Goal: Information Seeking & Learning: Learn about a topic

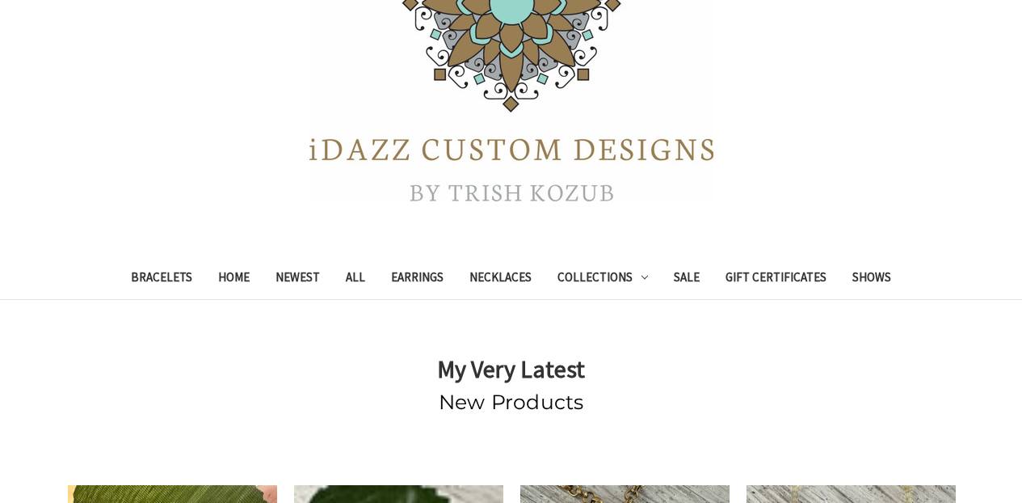
scroll to position [209, 0]
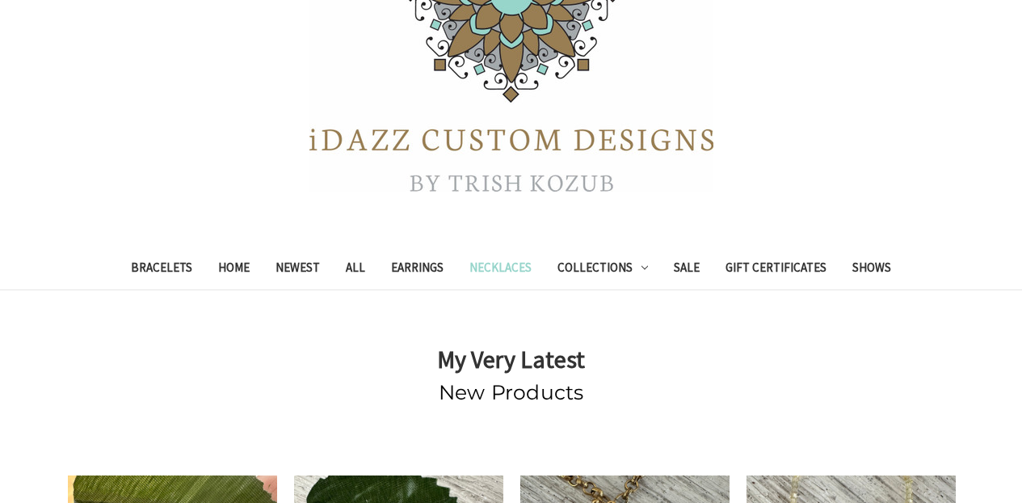
click at [518, 273] on link "Necklaces" at bounding box center [500, 270] width 88 height 40
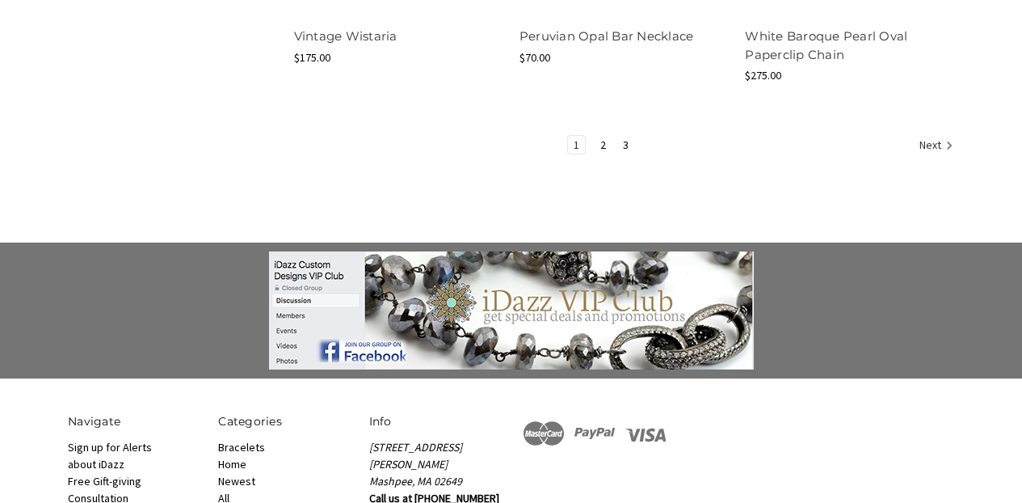
scroll to position [2337, 0]
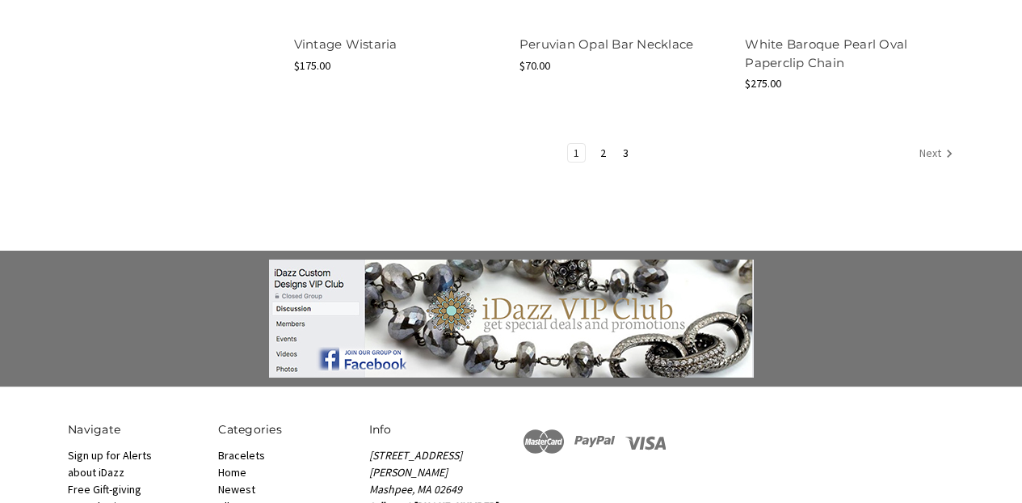
click at [930, 144] on link "Next" at bounding box center [934, 154] width 40 height 21
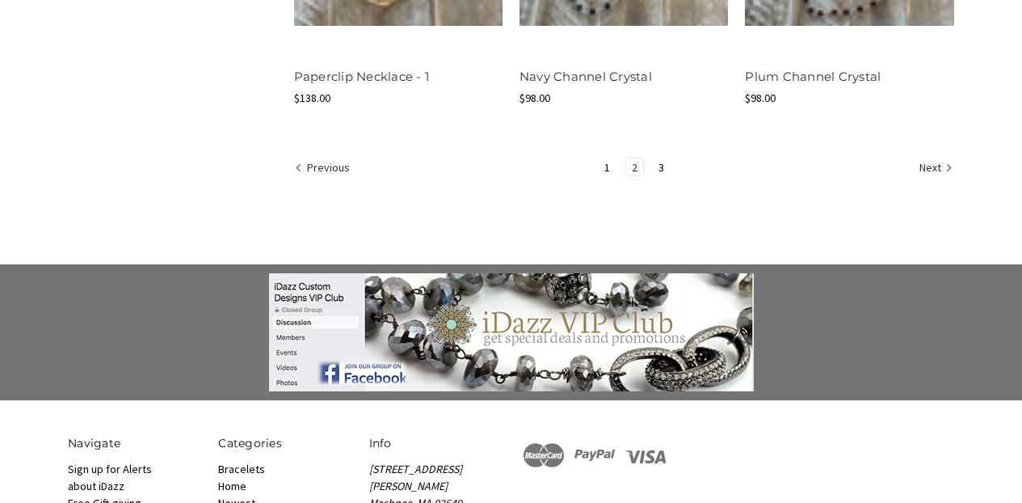
scroll to position [2289, 0]
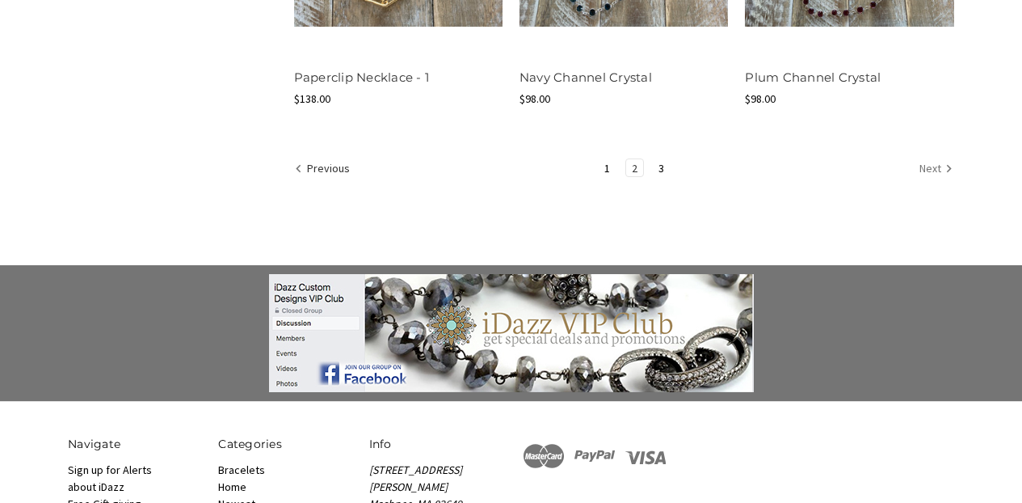
click at [926, 167] on link "Next" at bounding box center [934, 169] width 40 height 21
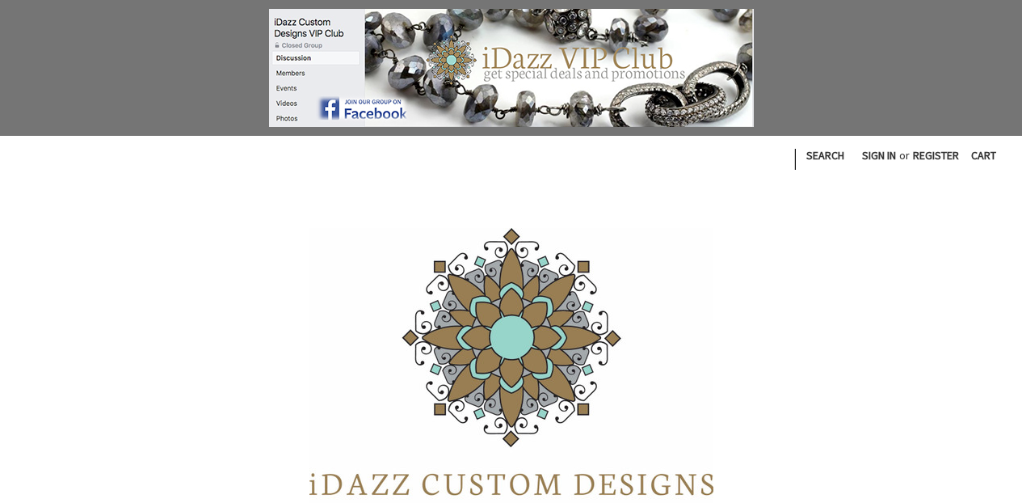
click at [505, 363] on img at bounding box center [511, 382] width 404 height 308
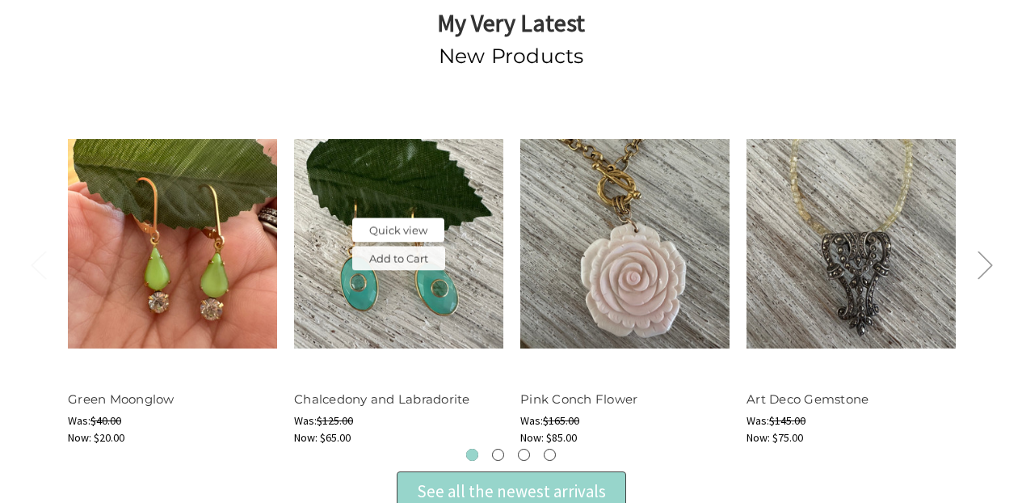
scroll to position [552, 0]
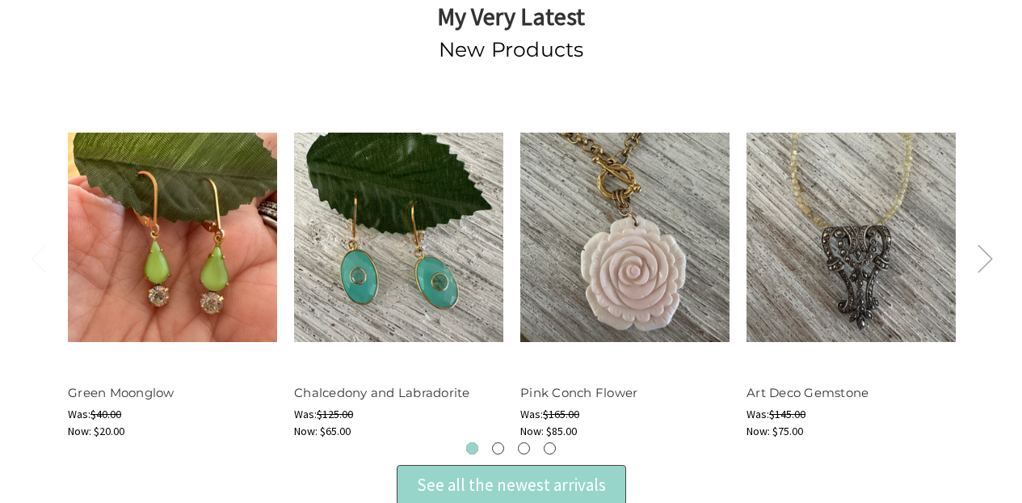
click at [982, 252] on button "Next" at bounding box center [985, 257] width 32 height 49
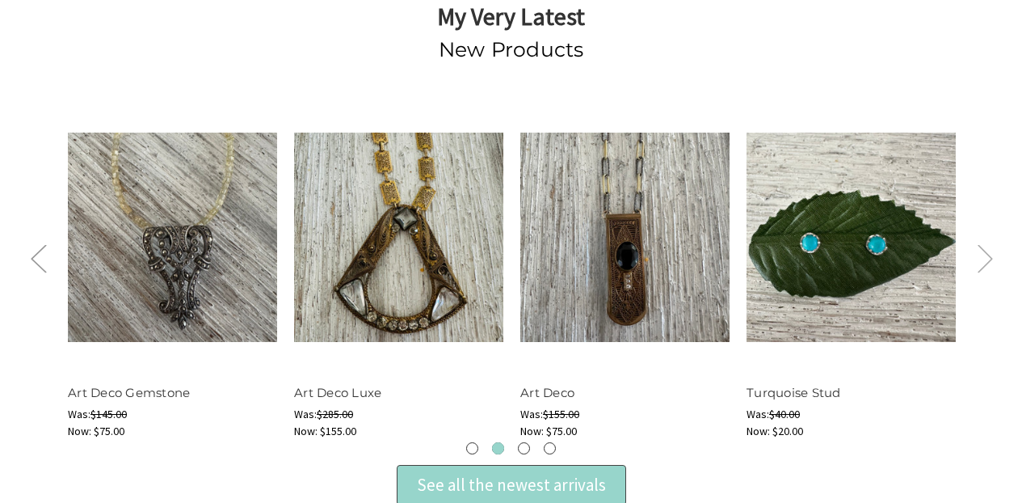
click at [982, 252] on button "Next" at bounding box center [985, 257] width 32 height 49
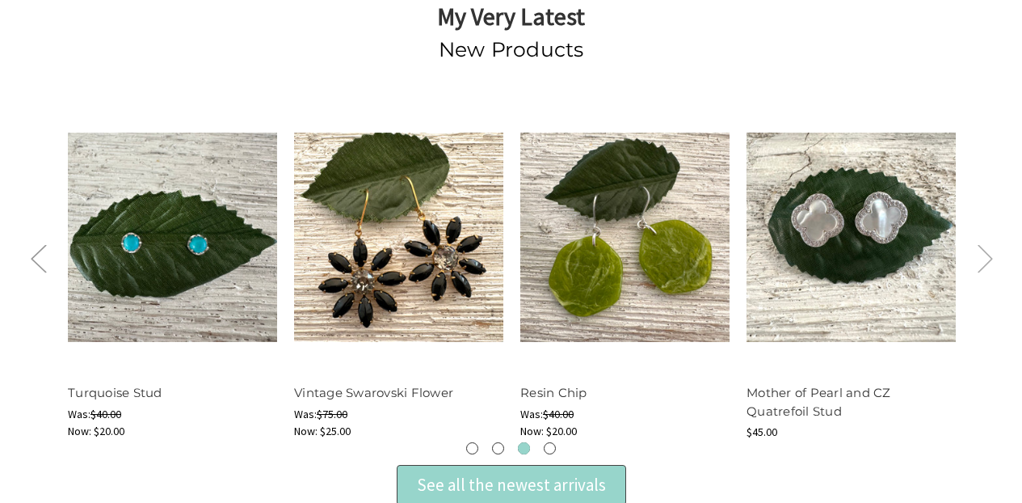
click at [982, 252] on button "Next" at bounding box center [985, 257] width 32 height 49
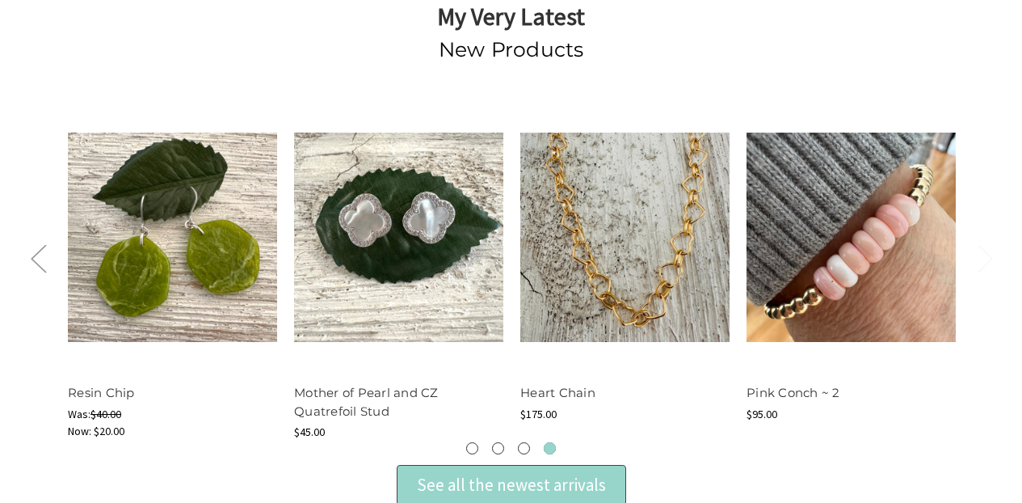
click at [982, 252] on button "Next" at bounding box center [985, 257] width 32 height 49
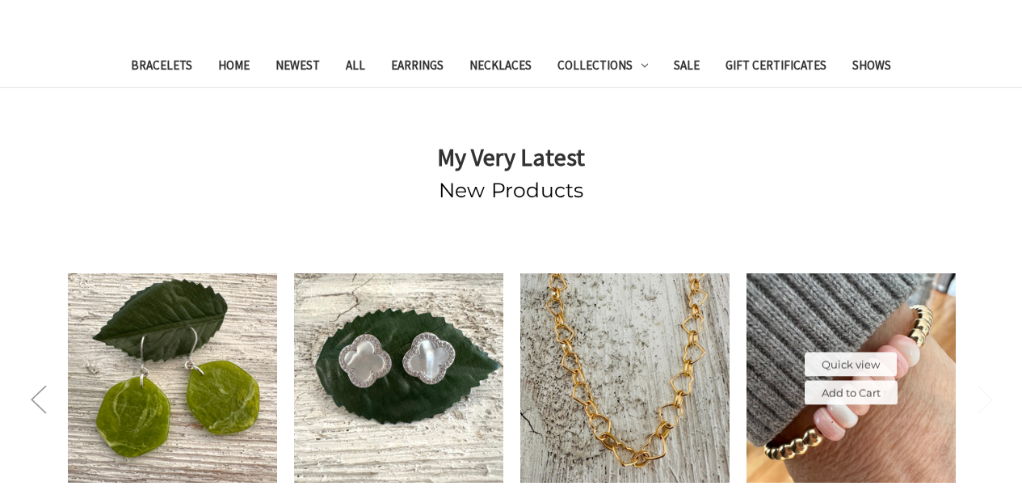
scroll to position [408, 0]
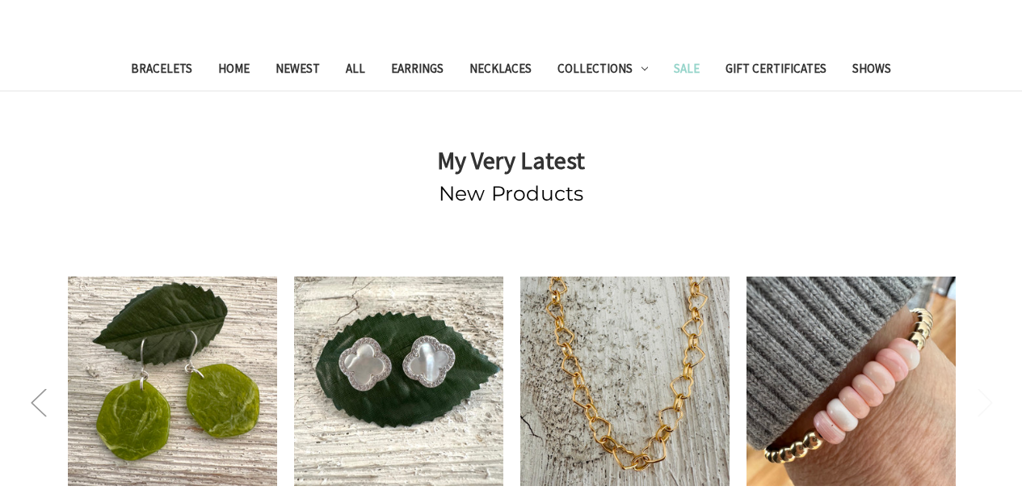
click at [700, 69] on link "Sale" at bounding box center [687, 71] width 52 height 40
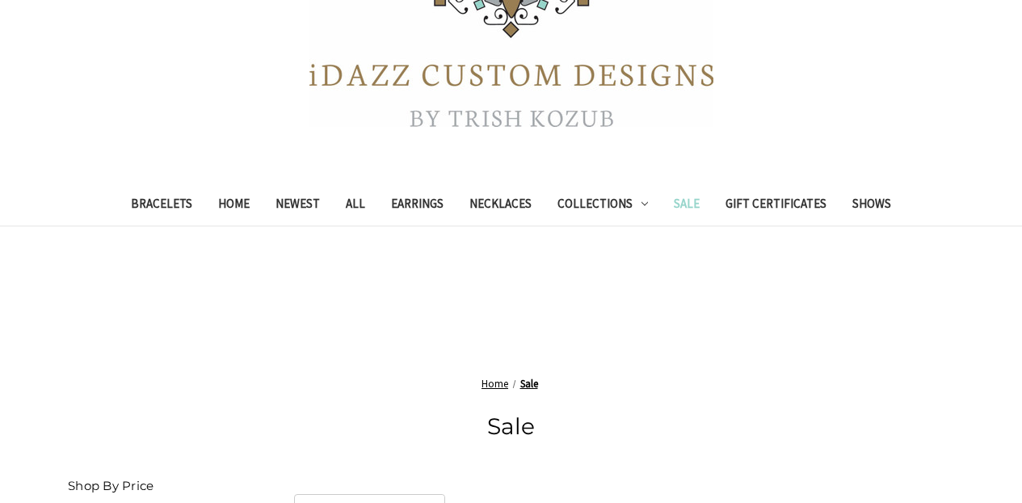
scroll to position [409, 0]
click at [309, 205] on link "Newest" at bounding box center [298, 206] width 70 height 40
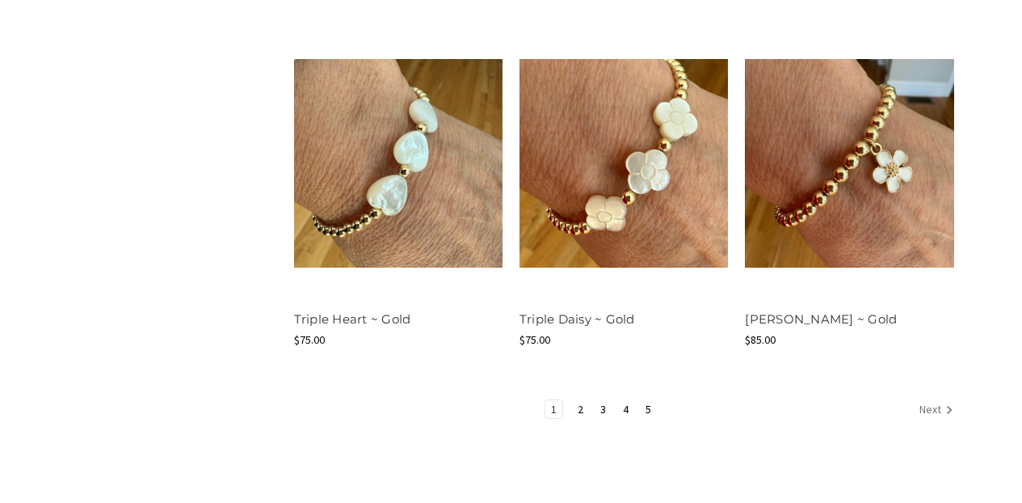
scroll to position [2028, 0]
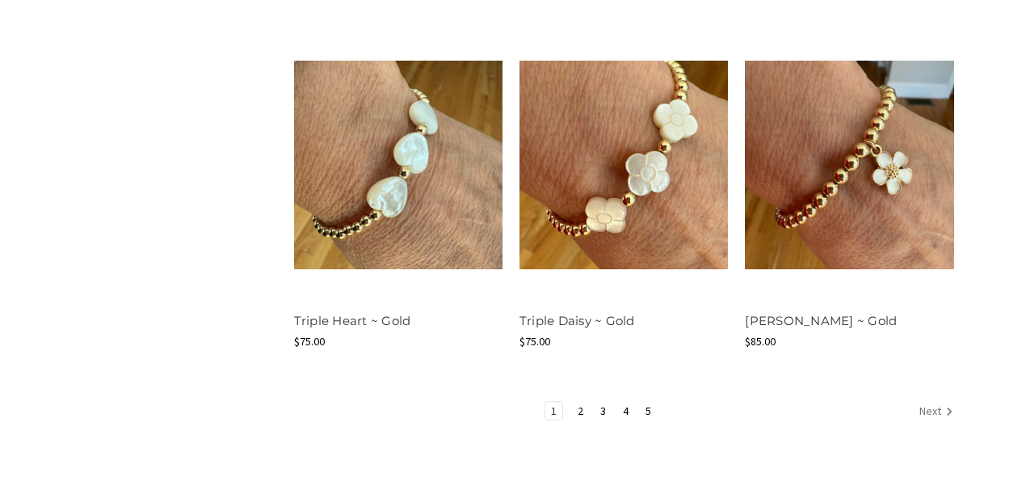
click at [928, 410] on link "Next" at bounding box center [934, 412] width 40 height 21
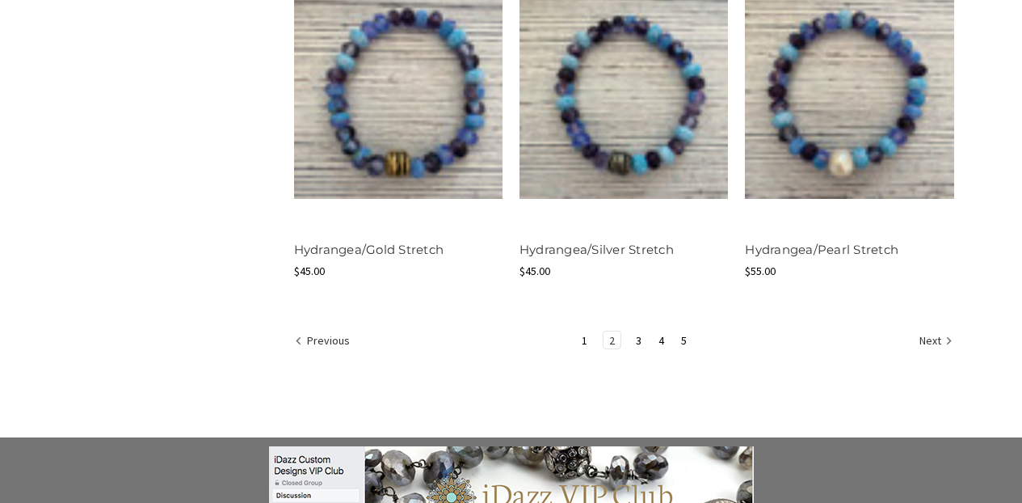
scroll to position [2082, 0]
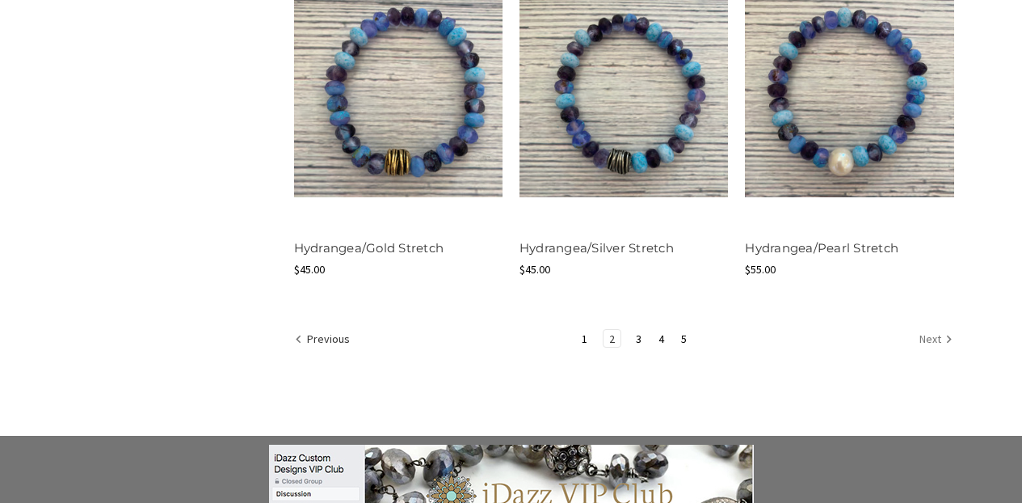
click at [934, 342] on link "Next" at bounding box center [934, 340] width 40 height 21
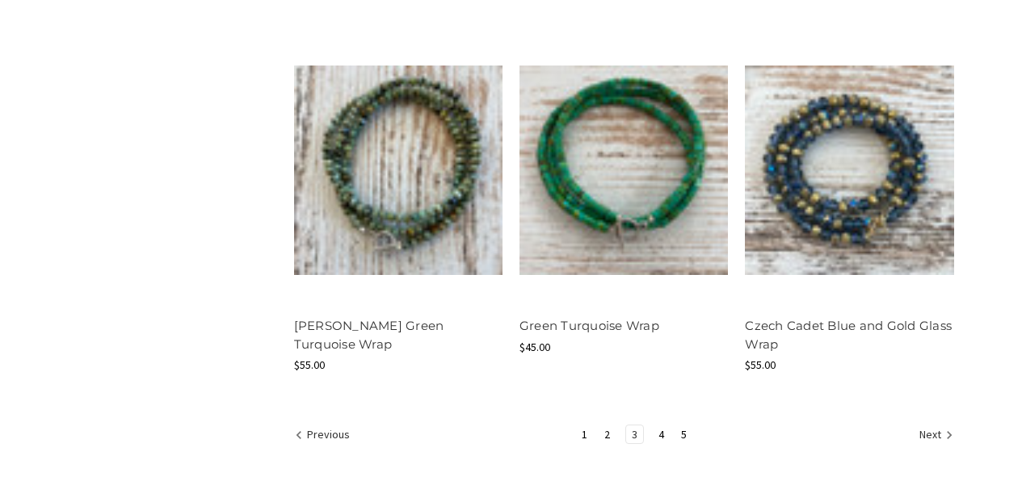
scroll to position [2013, 0]
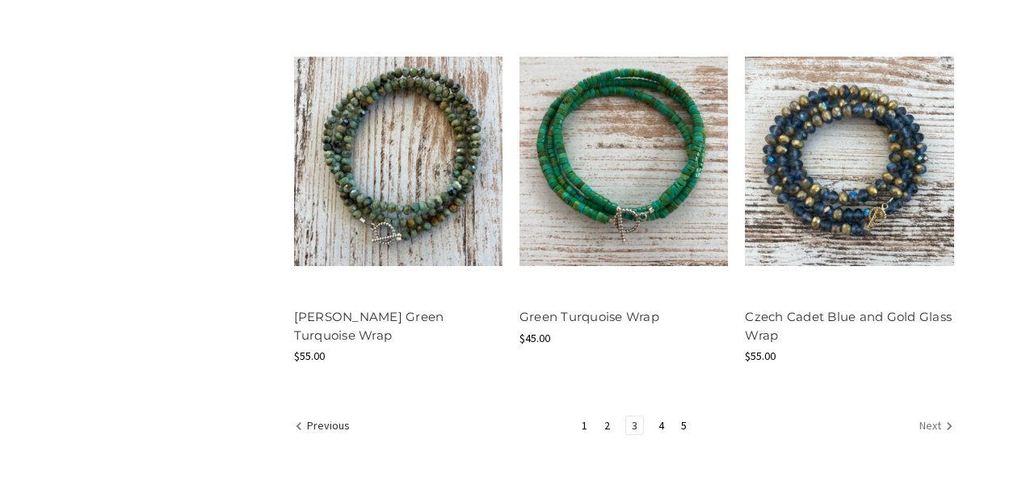
click at [926, 423] on link "Next" at bounding box center [934, 426] width 40 height 21
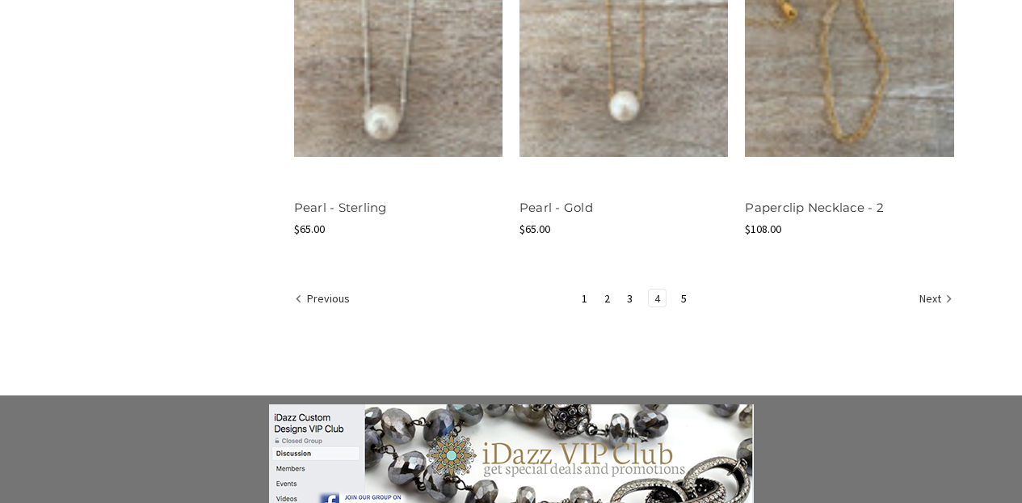
scroll to position [2168, 0]
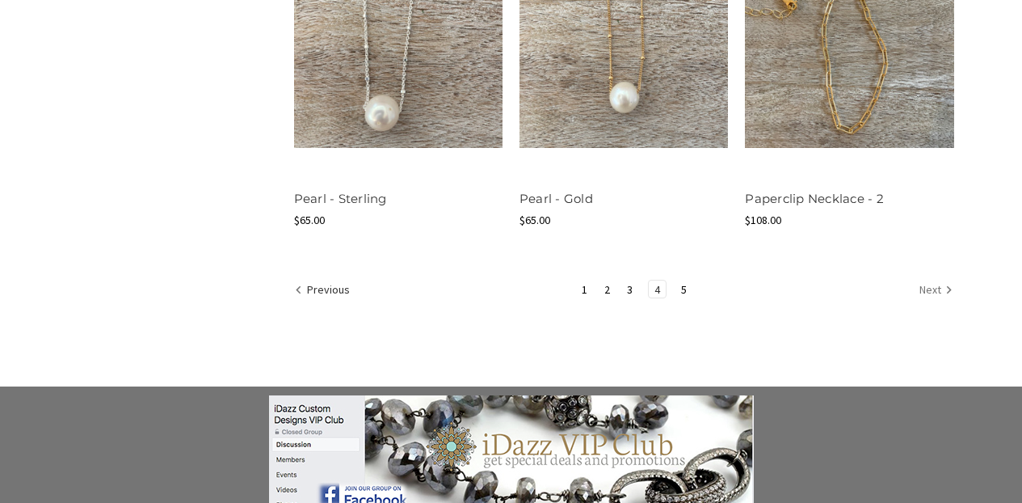
click at [932, 286] on link "Next" at bounding box center [934, 290] width 40 height 21
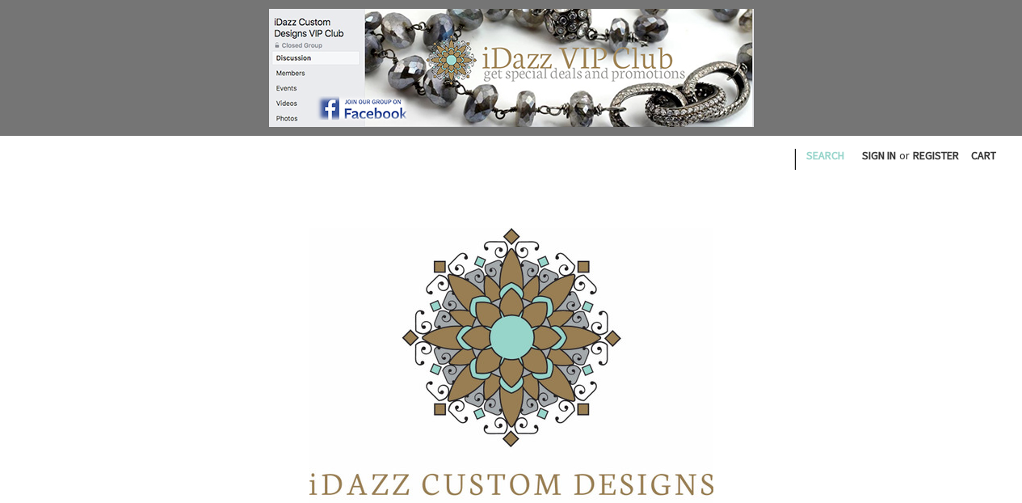
click at [810, 154] on link "Search" at bounding box center [825, 156] width 56 height 40
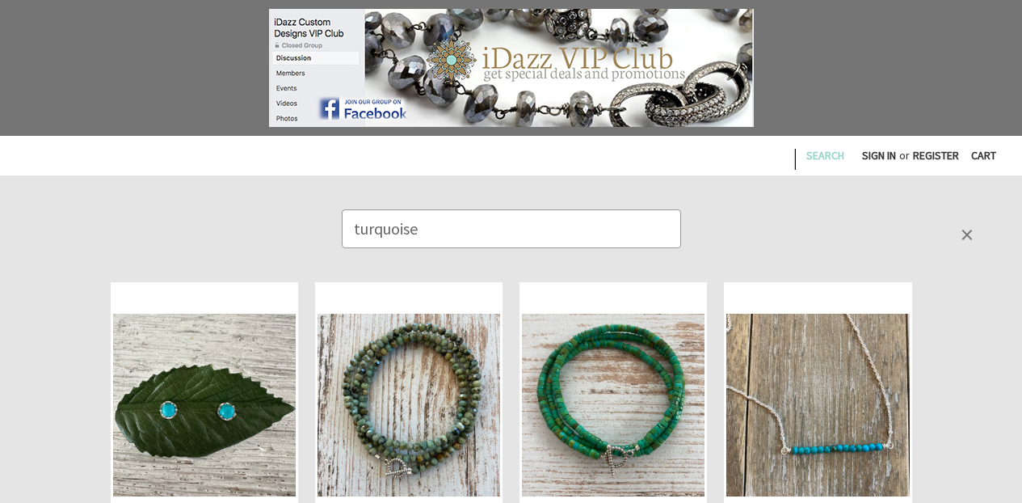
type input "turquoise"
